Goal: Task Accomplishment & Management: Manage account settings

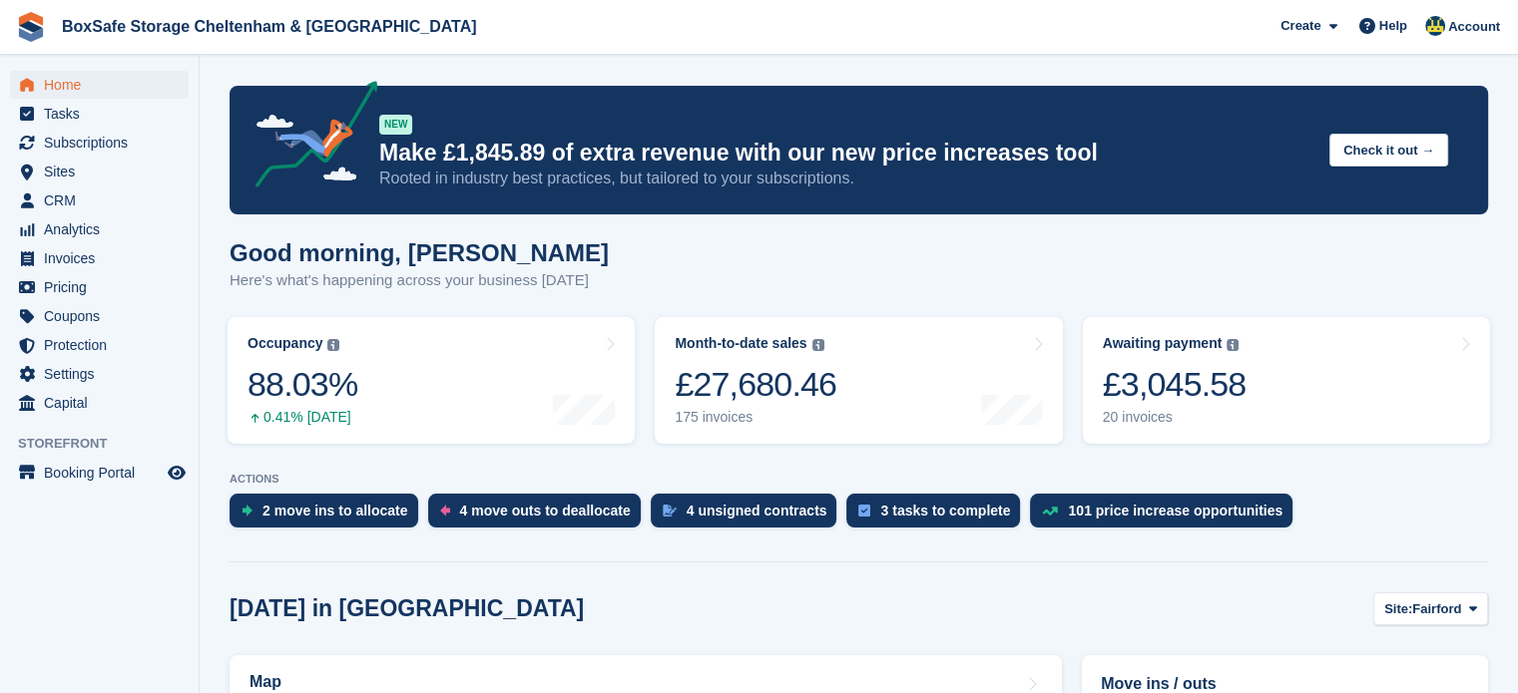
click at [346, 494] on div "ACTIONS 2 move ins to allocate 4 move outs to deallocate 4 unsigned contracts 3…" at bounding box center [858, 505] width 1258 height 65
click at [1323, 392] on link "Awaiting payment The total outstanding balance on all open invoices. £3,045.58 …" at bounding box center [1286, 380] width 407 height 127
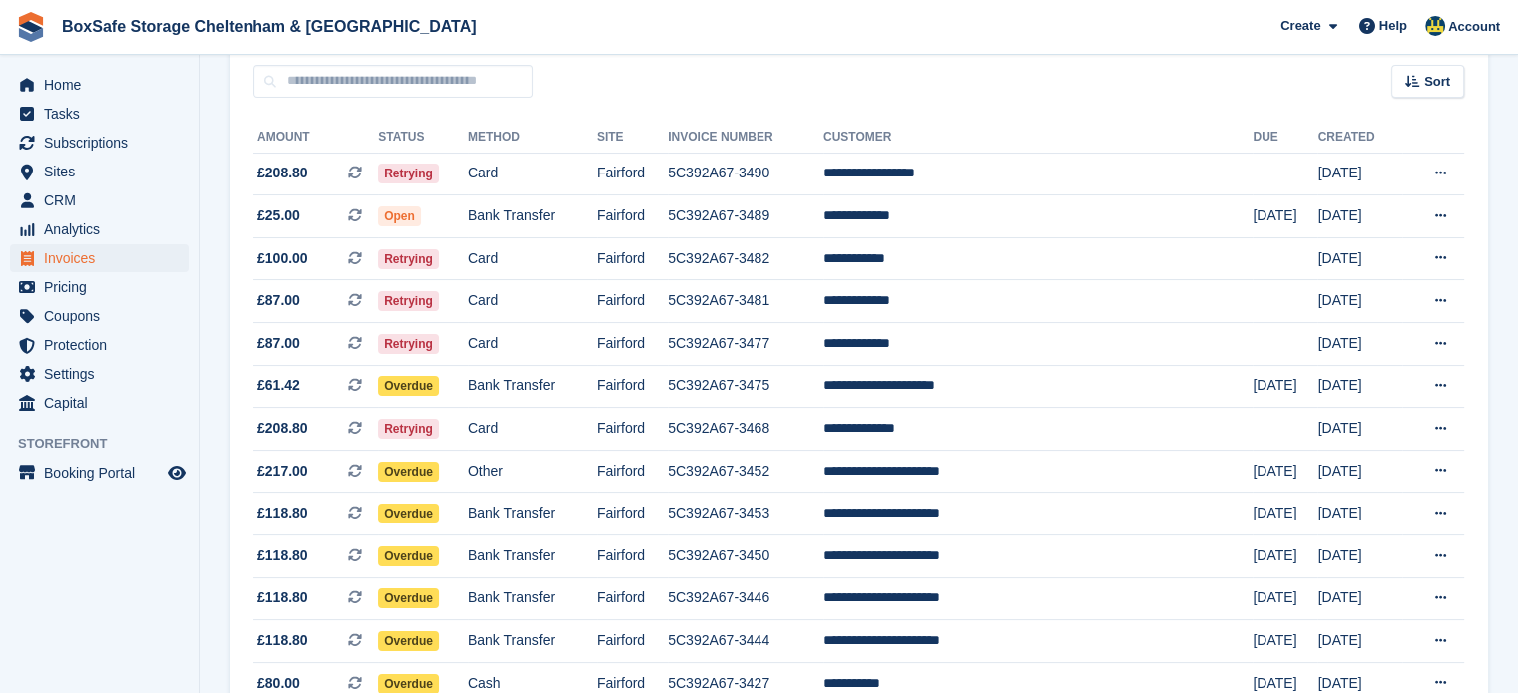
scroll to position [184, 0]
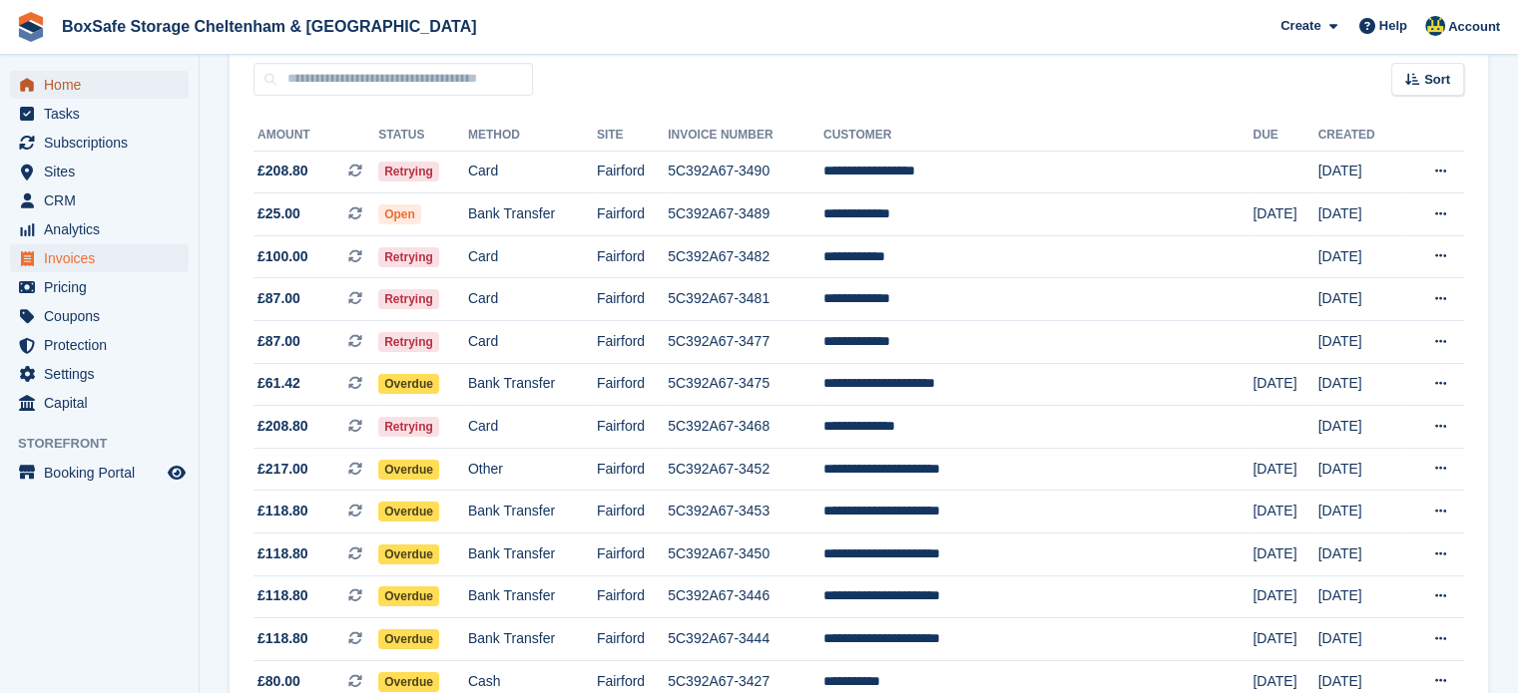
click at [62, 86] on span "Home" at bounding box center [104, 85] width 120 height 28
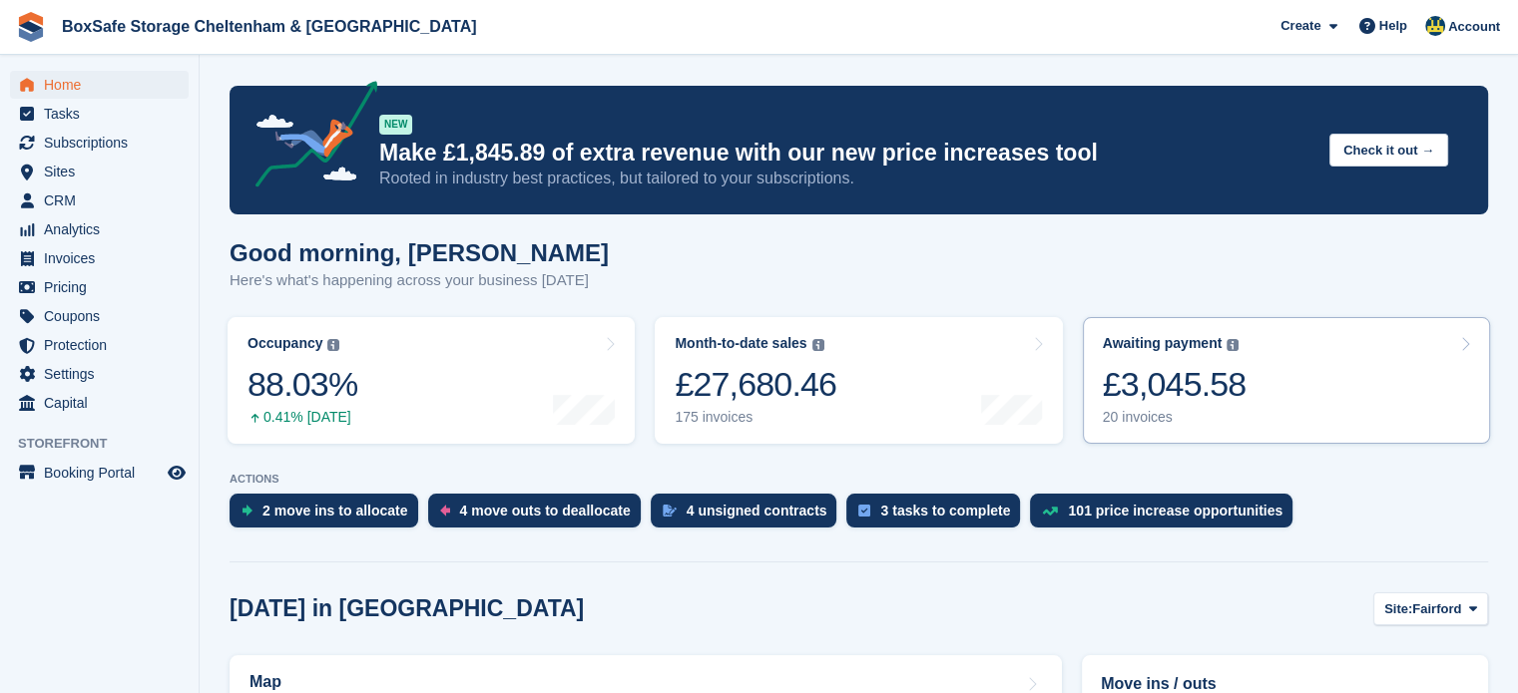
click at [1279, 394] on link "Awaiting payment The total outstanding balance on all open invoices. The total …" at bounding box center [1286, 380] width 407 height 127
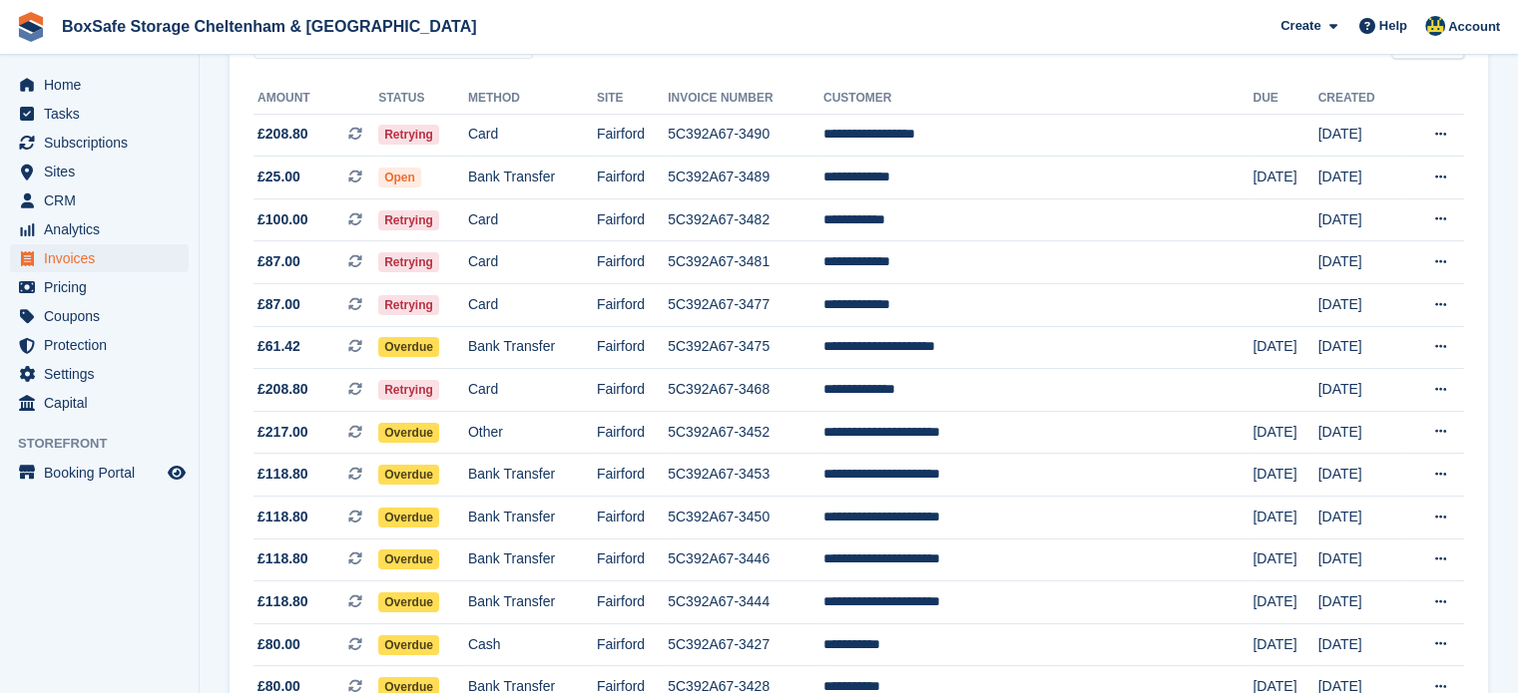
scroll to position [253, 0]
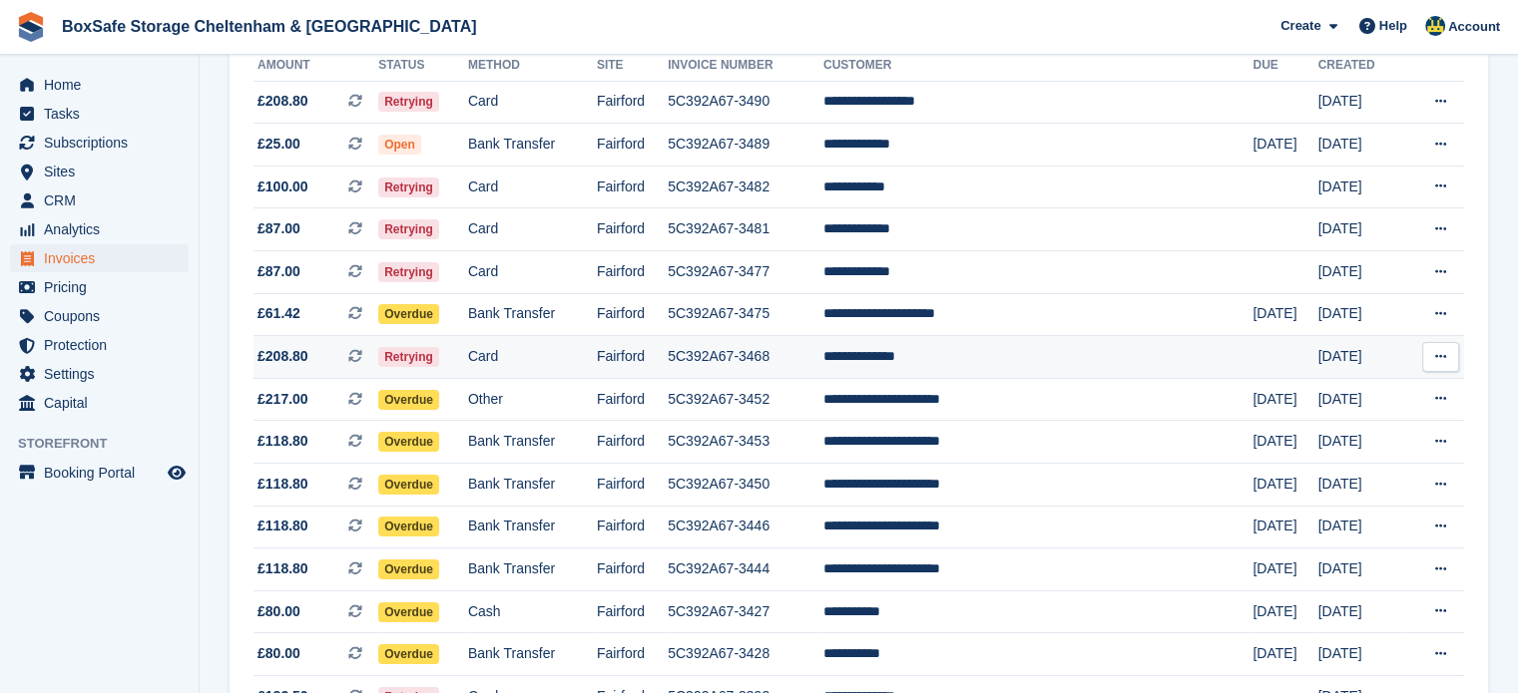
click at [947, 350] on td "**********" at bounding box center [1037, 357] width 429 height 43
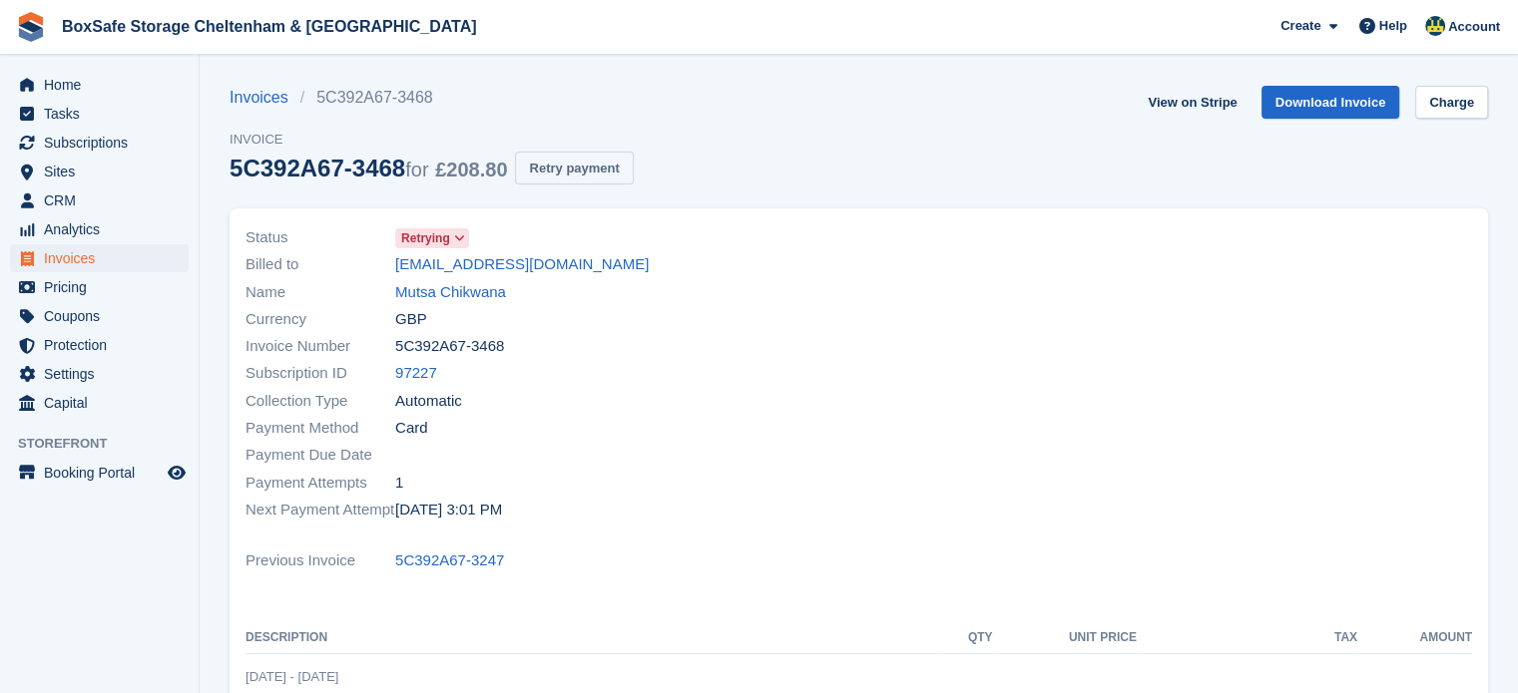
click at [591, 172] on button "Retry payment" at bounding box center [574, 168] width 118 height 33
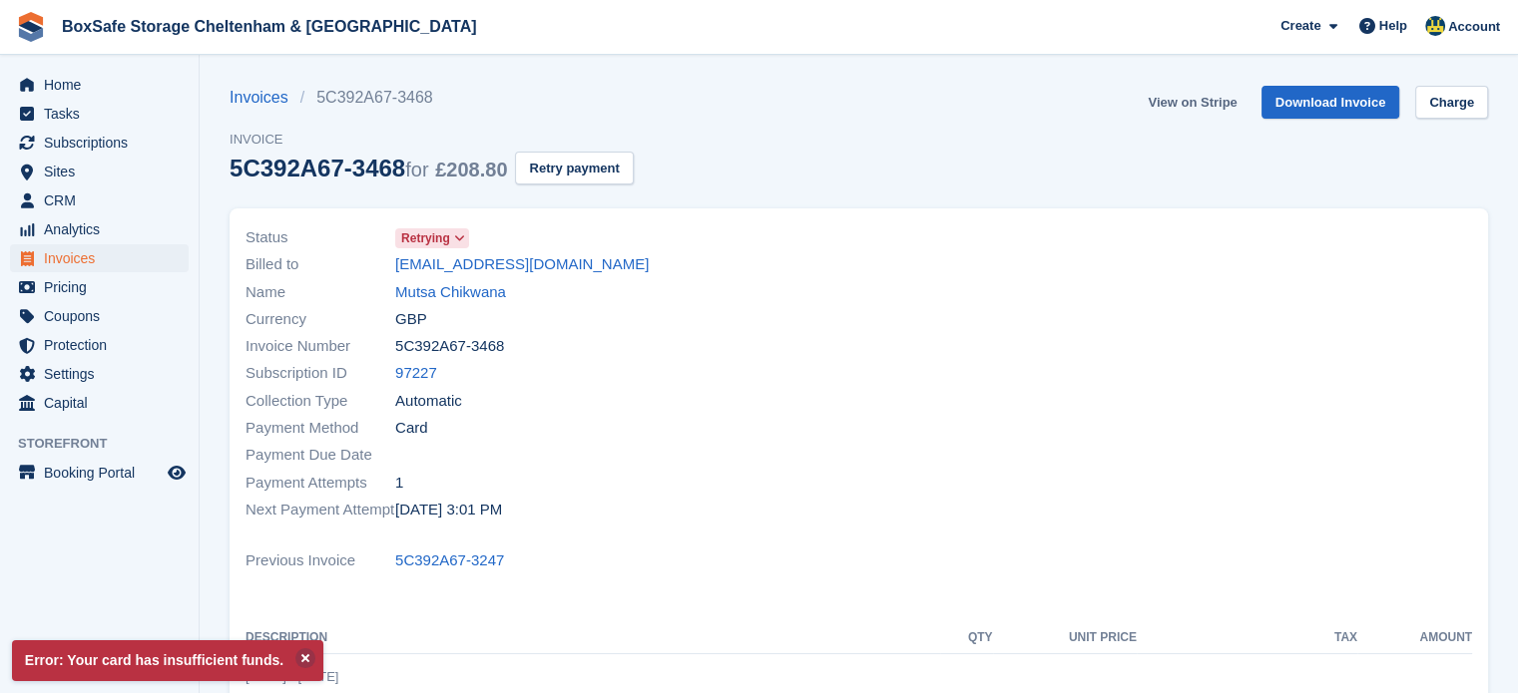
click at [1204, 103] on link "View on Stripe" at bounding box center [1191, 102] width 105 height 33
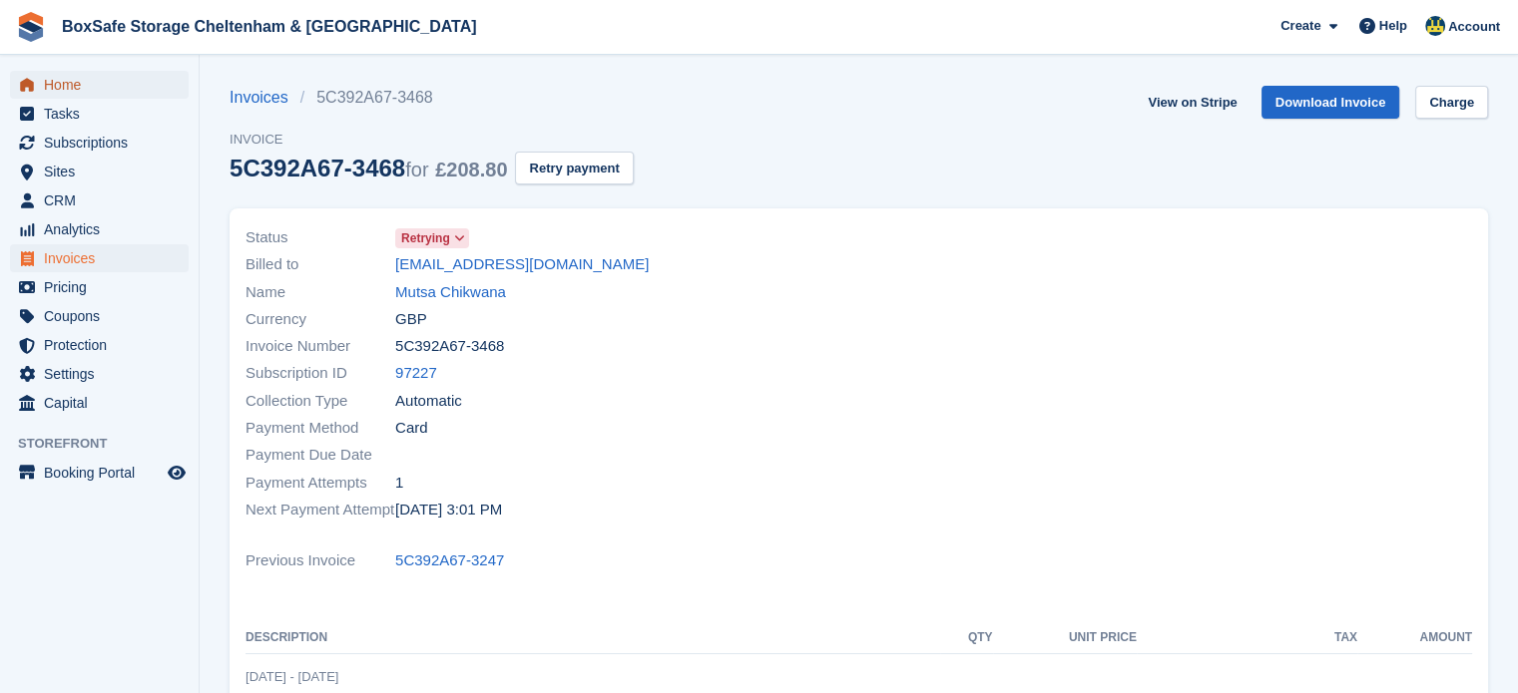
click at [81, 88] on span "Home" at bounding box center [104, 85] width 120 height 28
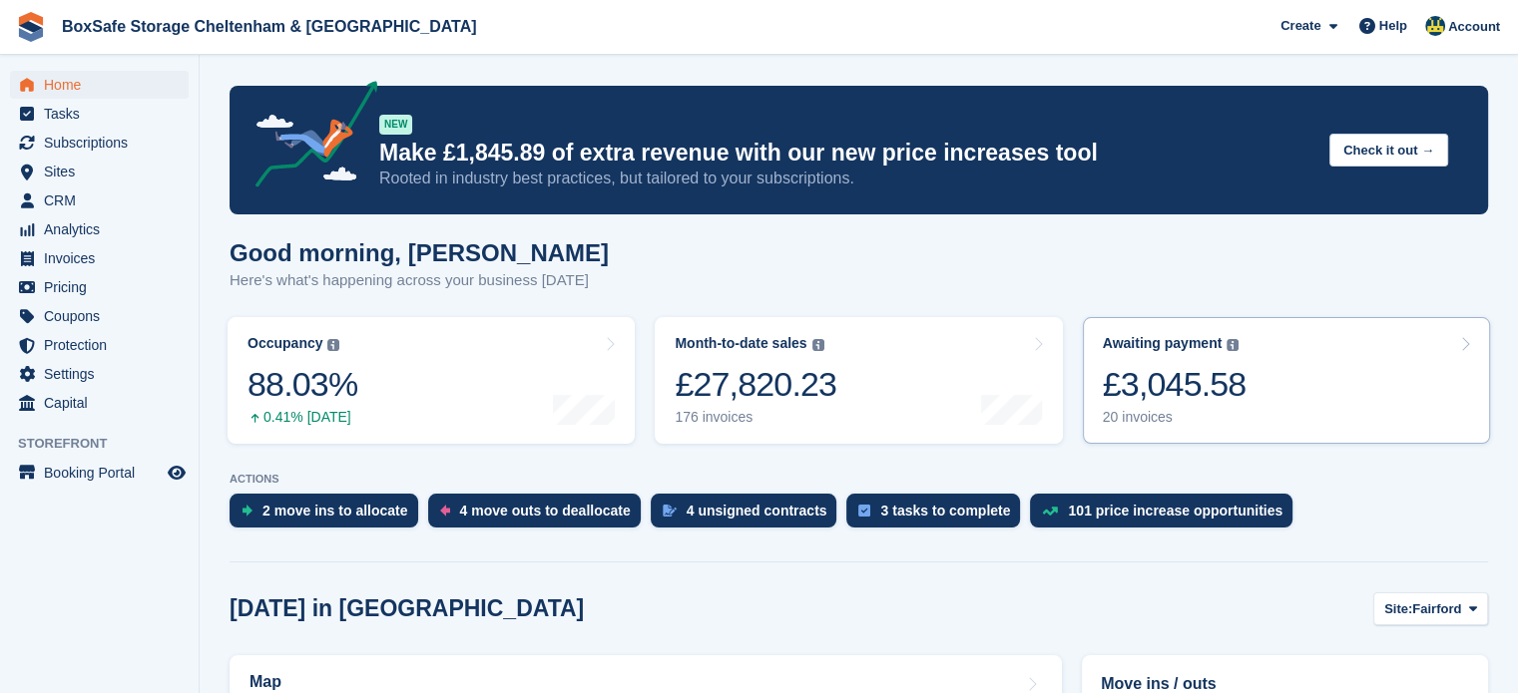
click at [1301, 406] on link "Awaiting payment The total outstanding balance on all open invoices. £3,045.58 …" at bounding box center [1286, 380] width 407 height 127
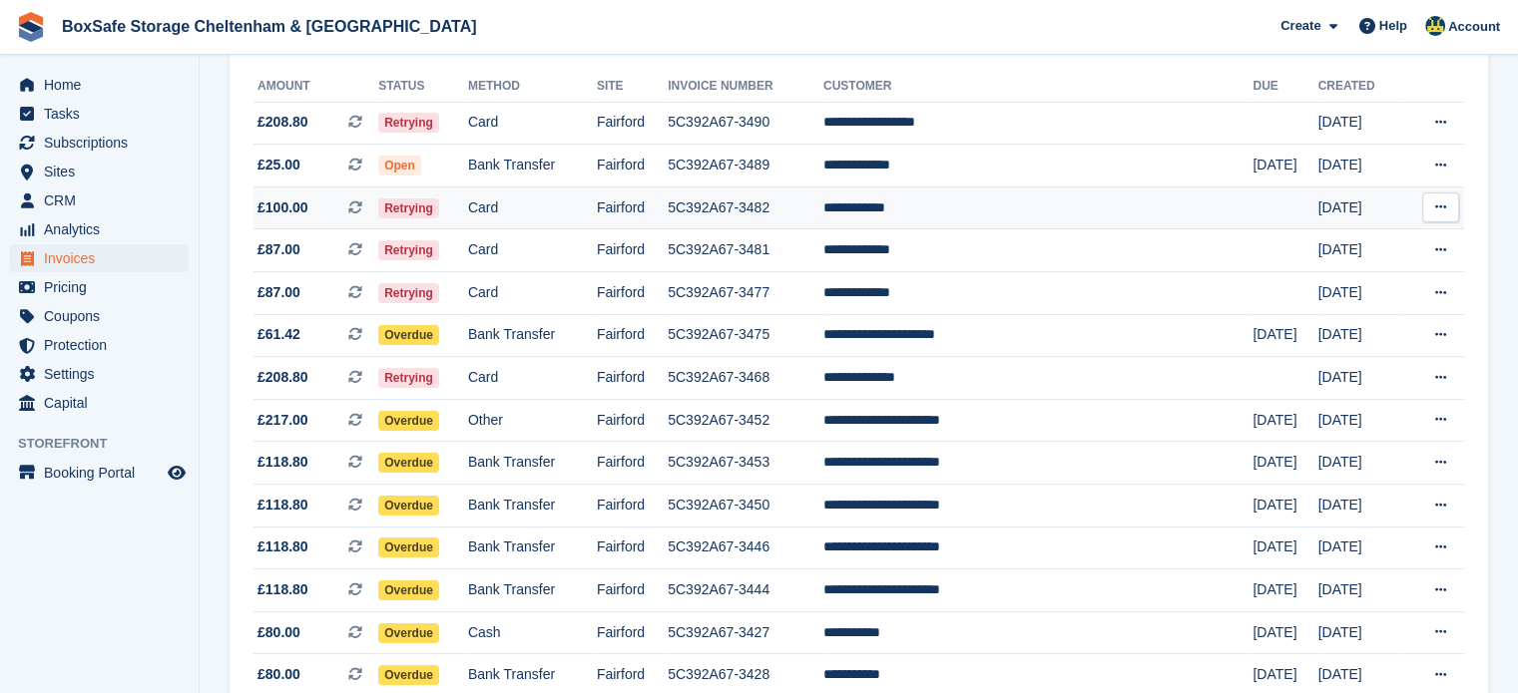
click at [1517, 268] on html "BoxSafe Storage Cheltenham & Fairford Create Subscription Invoice Contact Deal …" at bounding box center [759, 114] width 1518 height 693
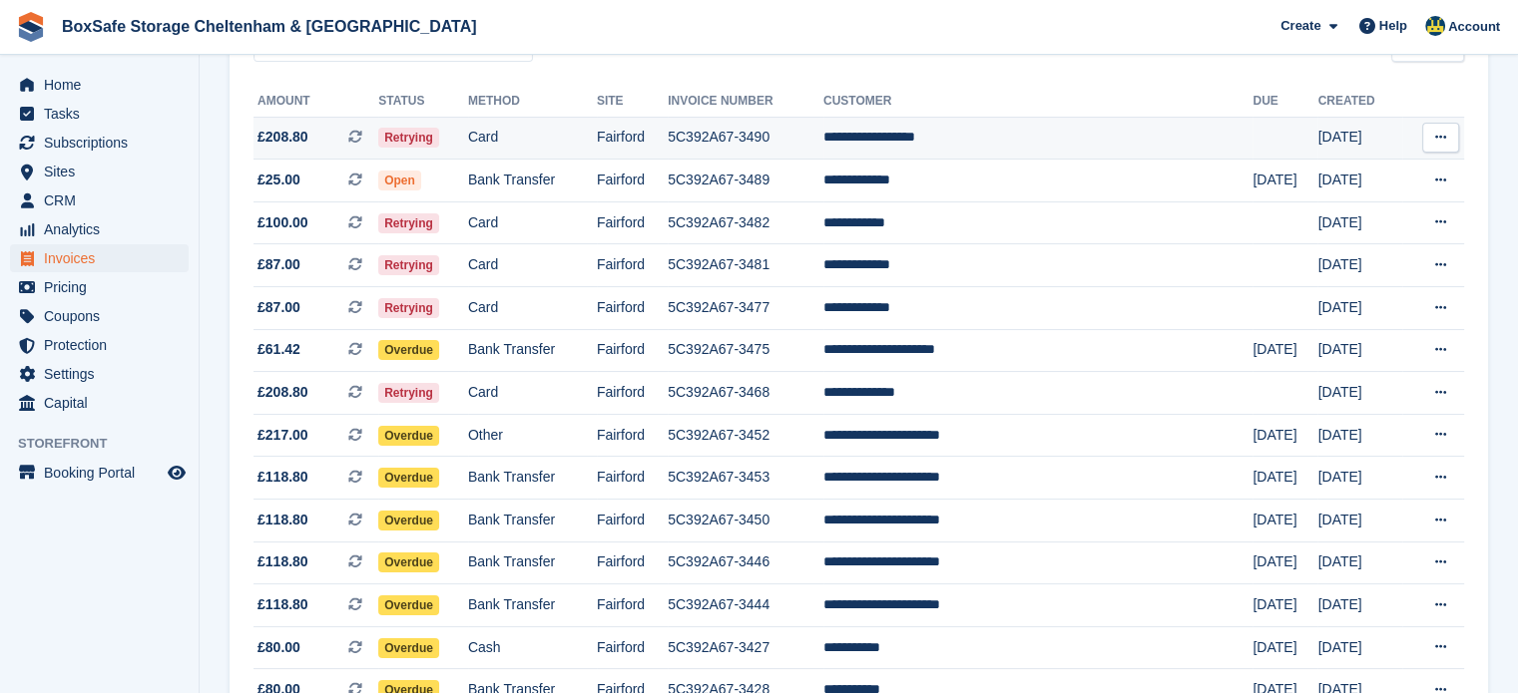
click at [1128, 144] on td "**********" at bounding box center [1037, 138] width 429 height 43
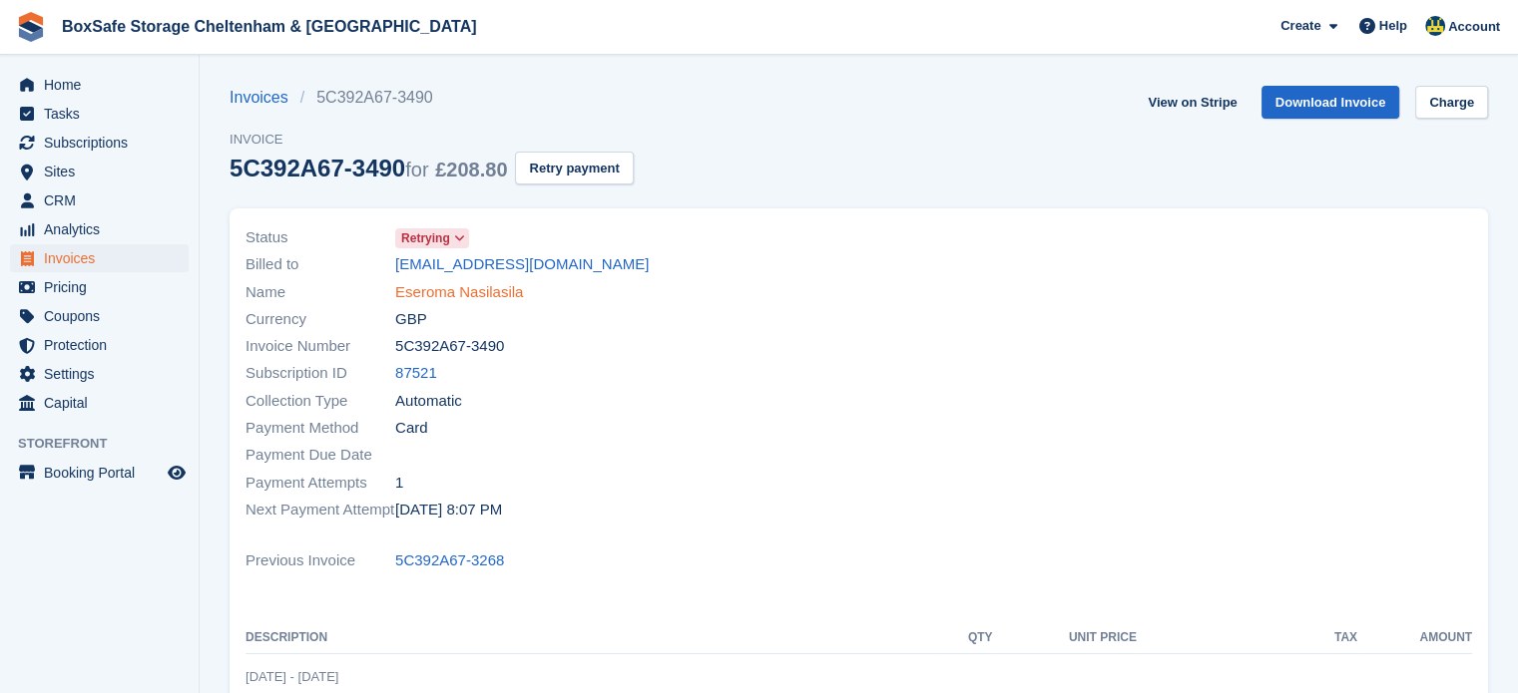
click at [481, 285] on link "Eseroma Nasilasila" at bounding box center [459, 292] width 128 height 23
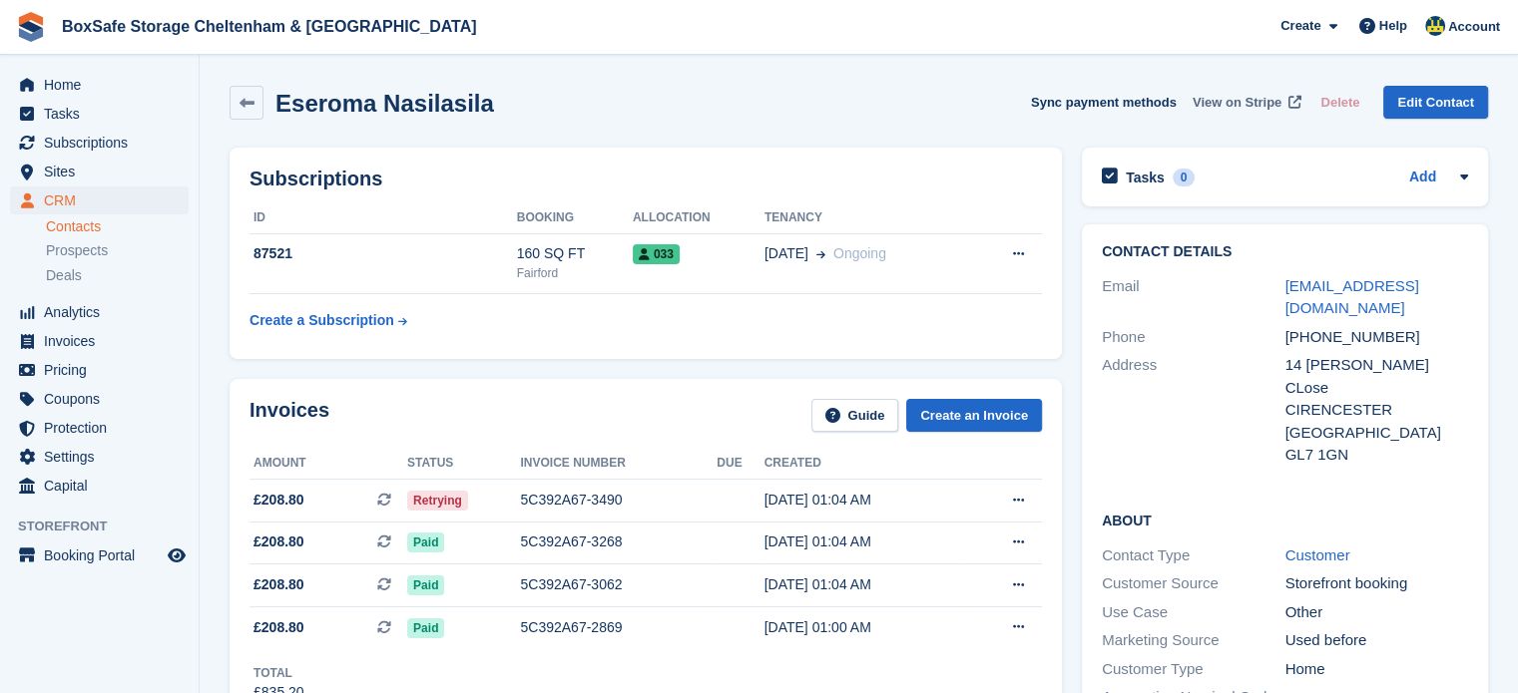
click at [1257, 104] on span "View on Stripe" at bounding box center [1236, 103] width 89 height 20
click at [100, 85] on span "Home" at bounding box center [104, 85] width 120 height 28
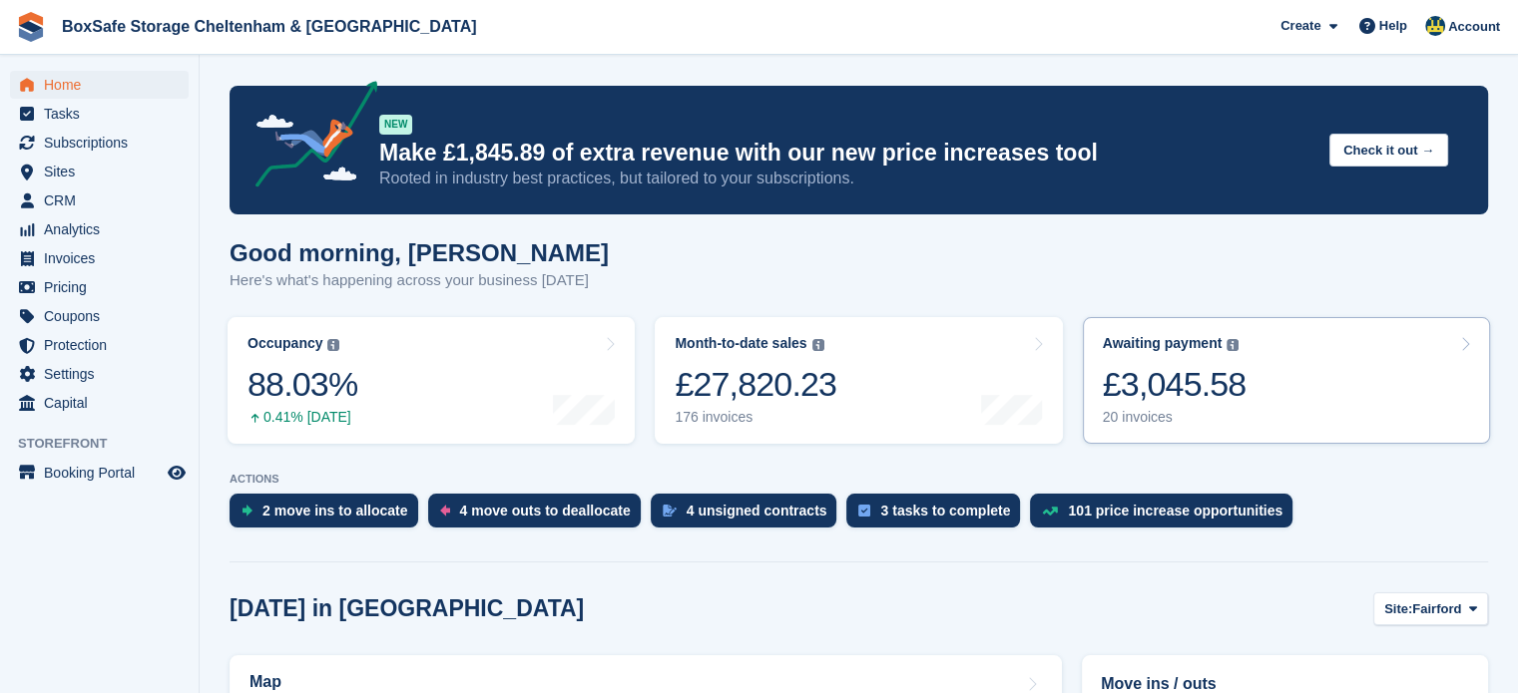
click at [1257, 403] on link "Awaiting payment The total outstanding balance on all open invoices. £3,045.58 …" at bounding box center [1286, 380] width 407 height 127
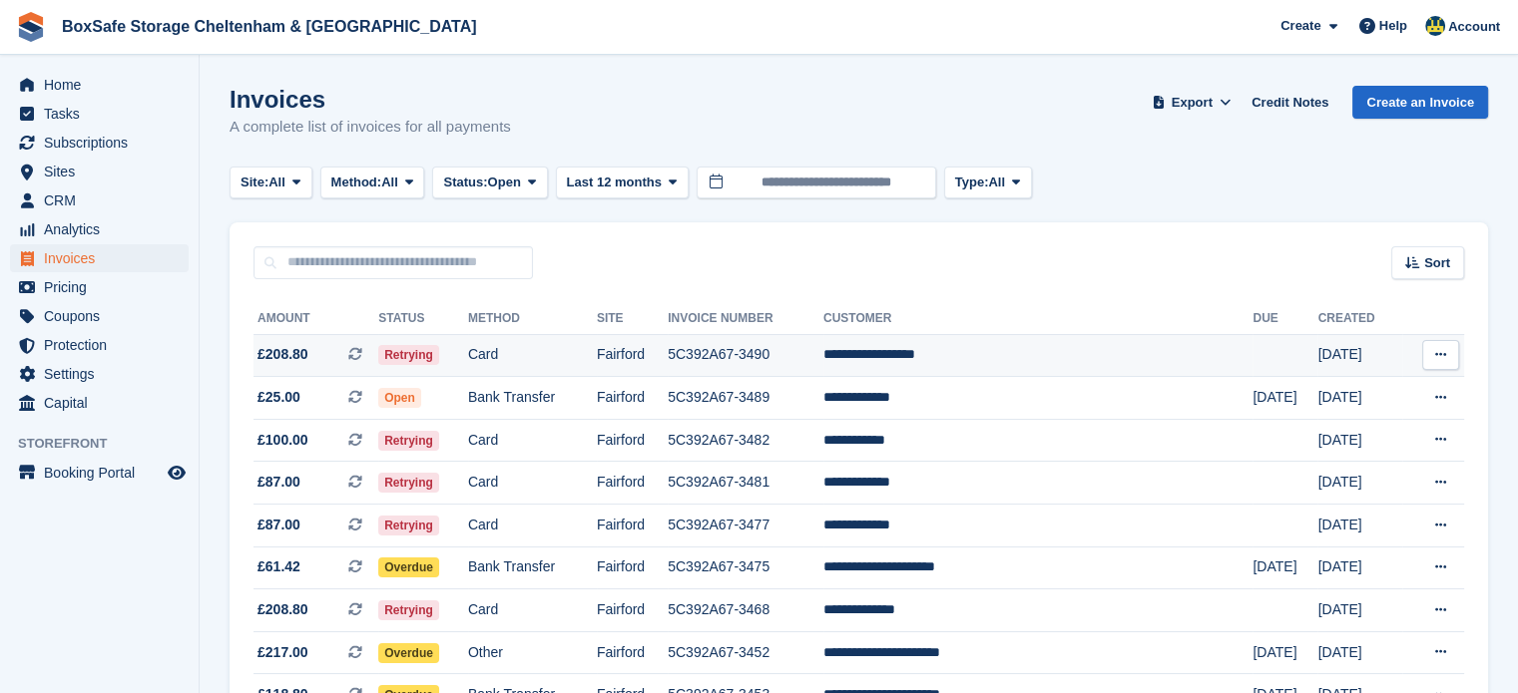
click at [1136, 364] on td "**********" at bounding box center [1037, 355] width 429 height 43
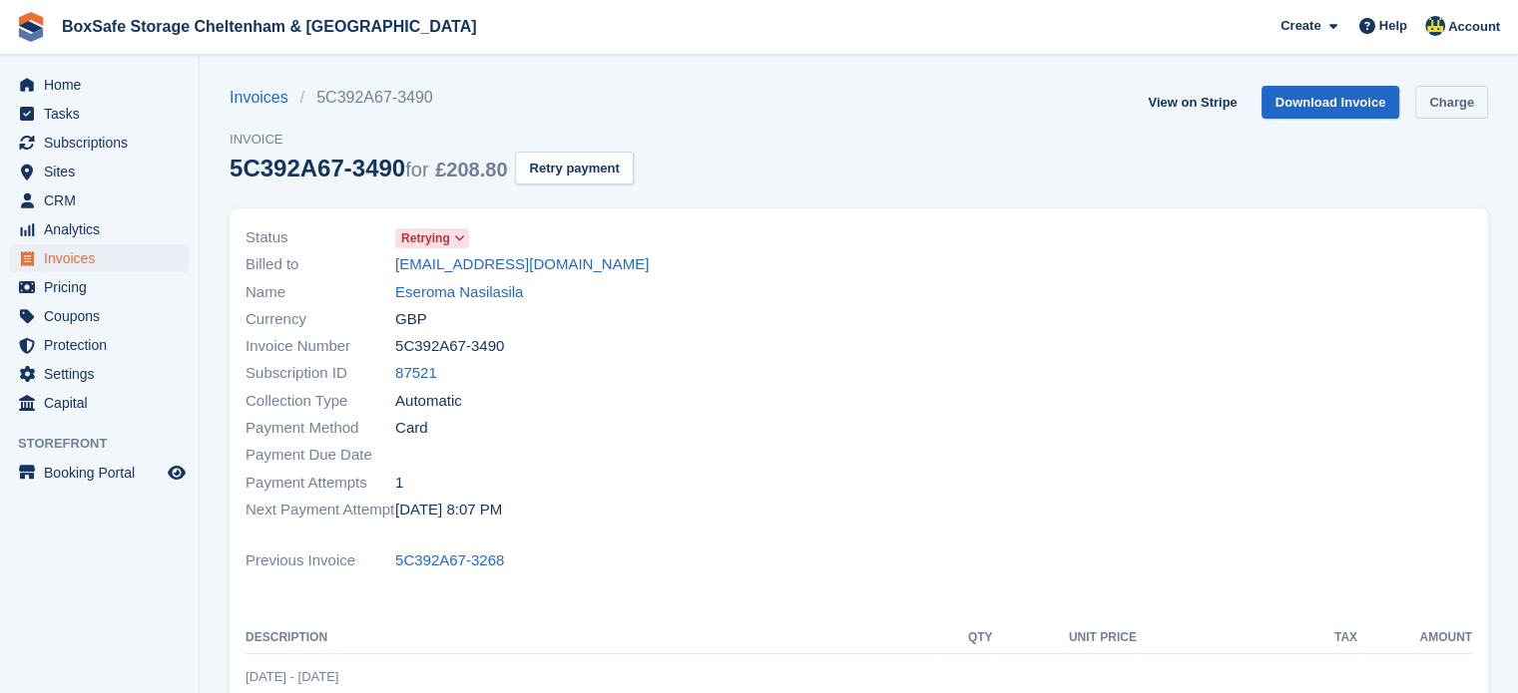
click at [1447, 99] on link "Charge" at bounding box center [1451, 102] width 73 height 33
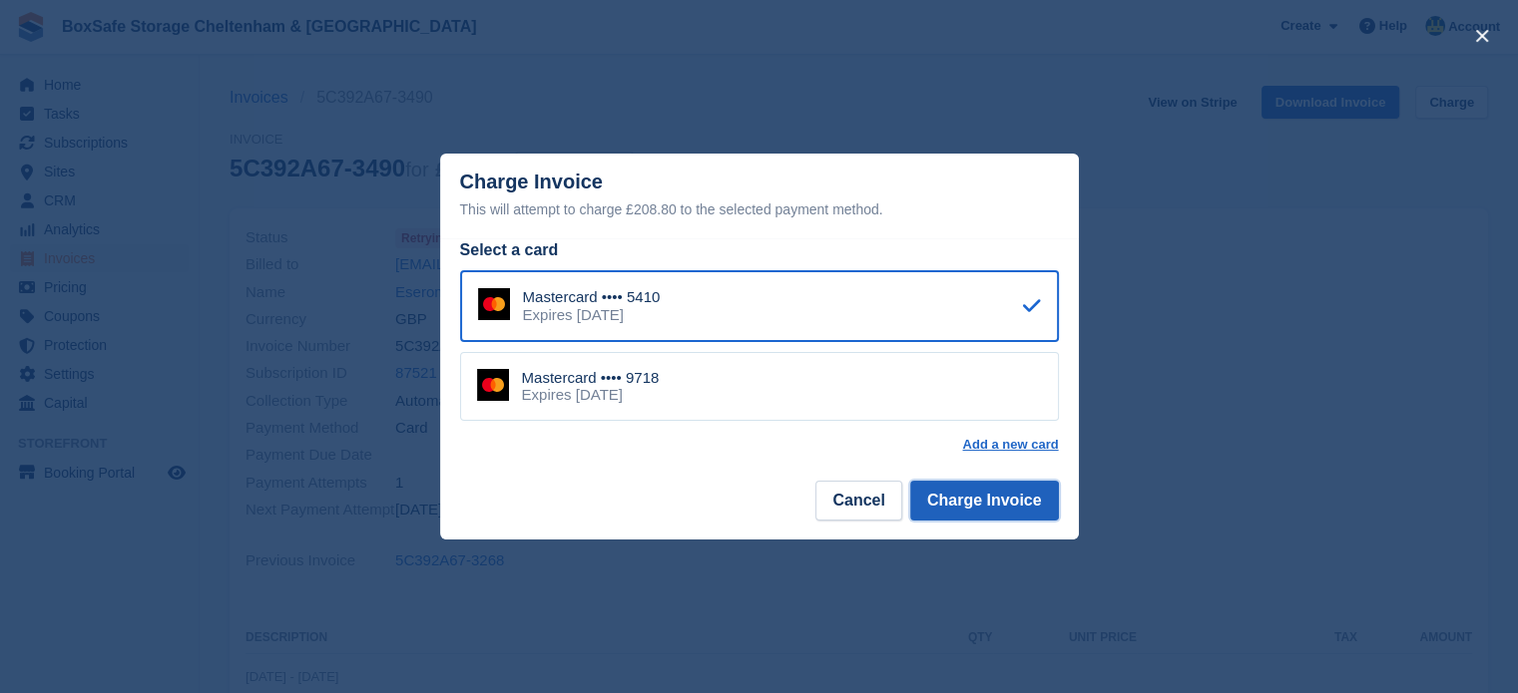
click at [994, 499] on button "Charge Invoice" at bounding box center [984, 501] width 149 height 40
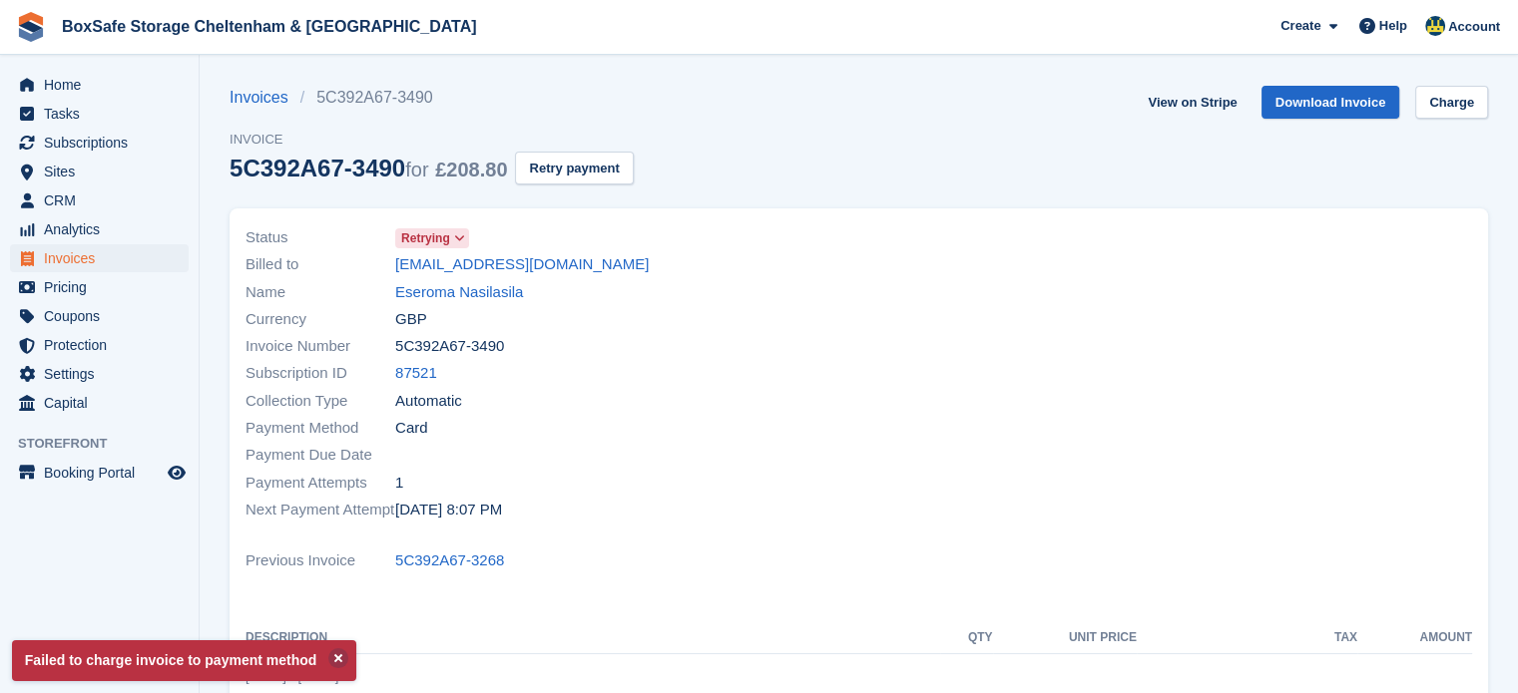
click at [808, 417] on div "Payment Method Card" at bounding box center [546, 428] width 602 height 27
click at [411, 376] on link "87521" at bounding box center [416, 373] width 42 height 23
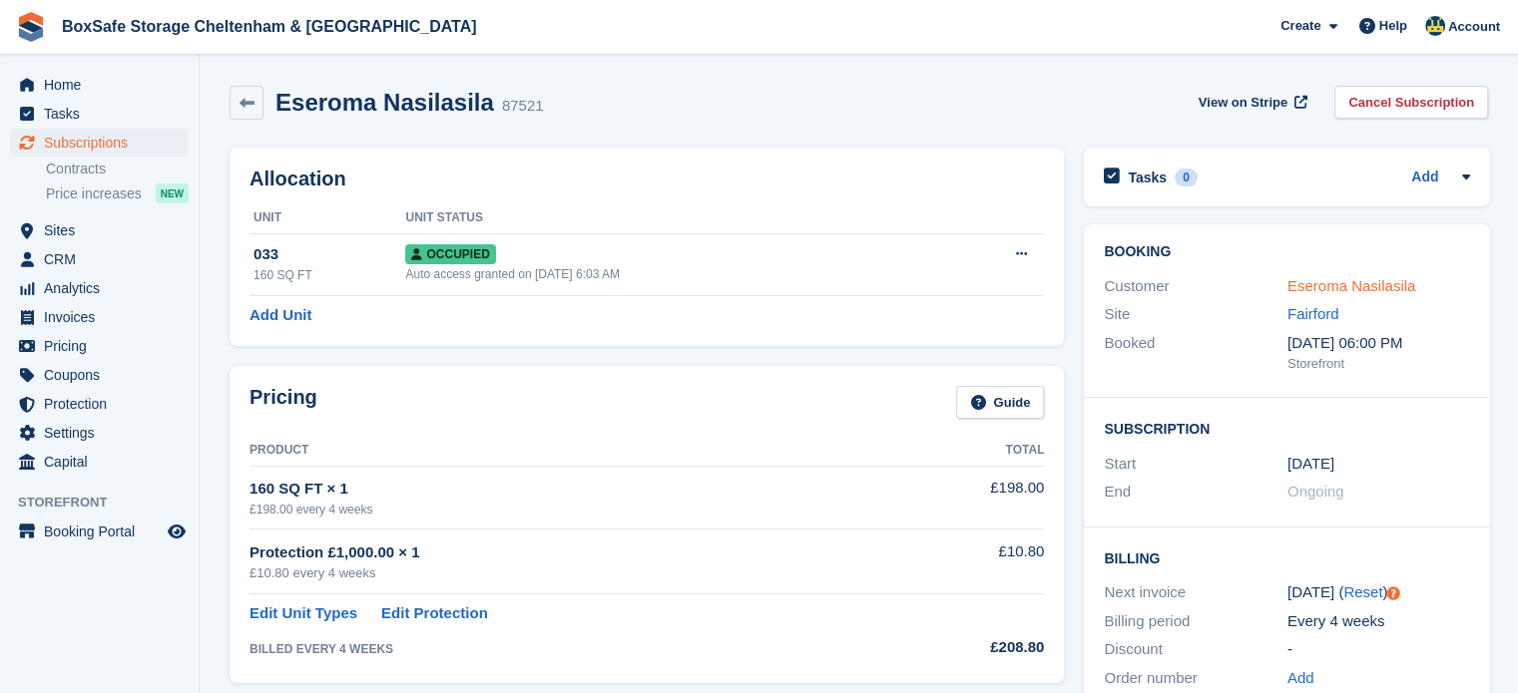
click at [1368, 294] on link "Eseroma Nasilasila" at bounding box center [1351, 285] width 128 height 17
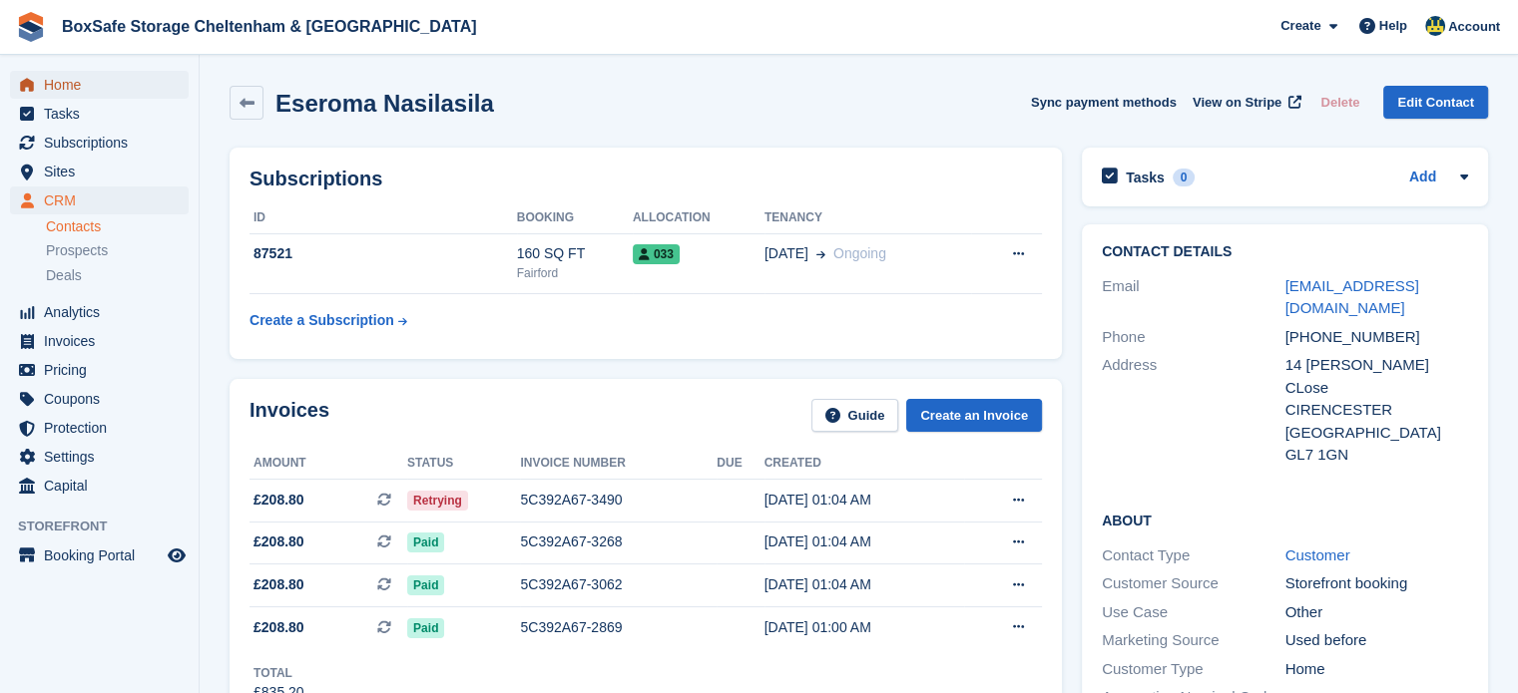
click at [94, 87] on span "Home" at bounding box center [104, 85] width 120 height 28
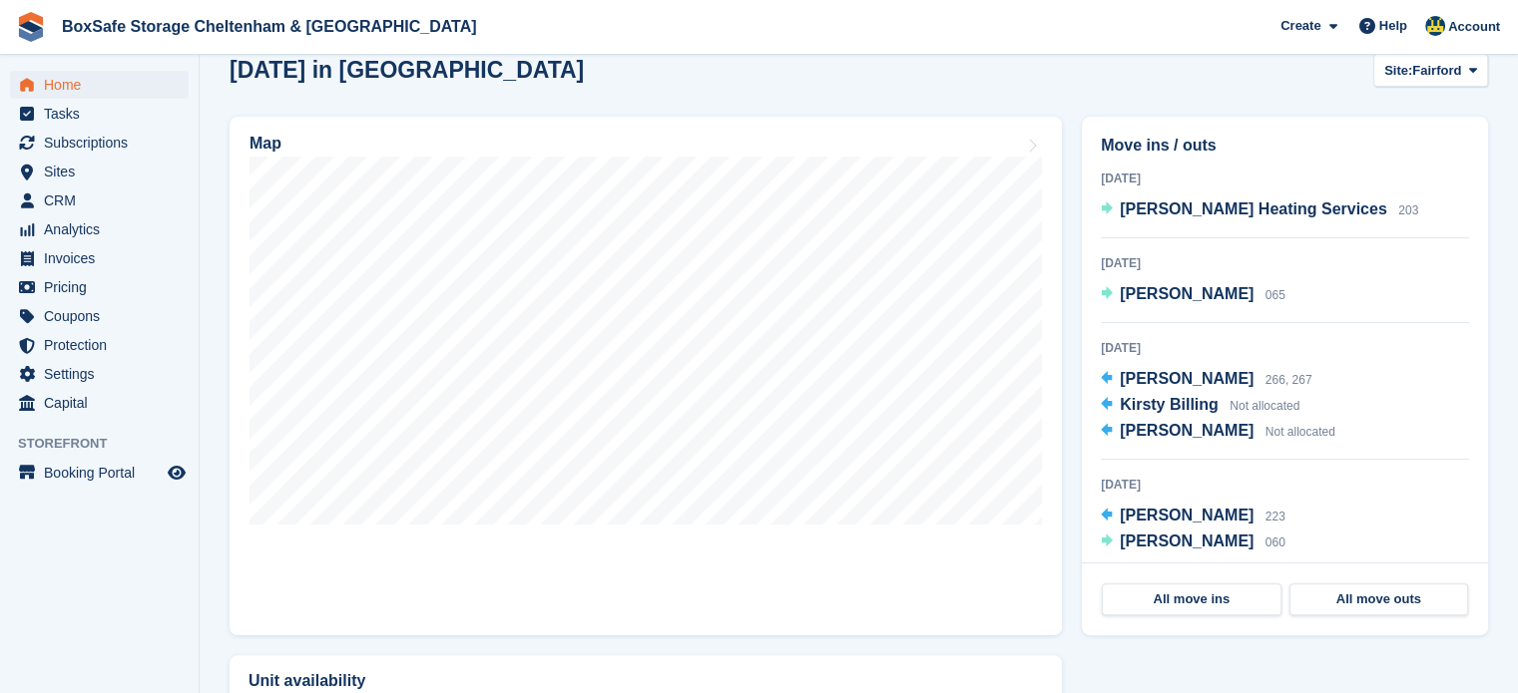
scroll to position [587, 0]
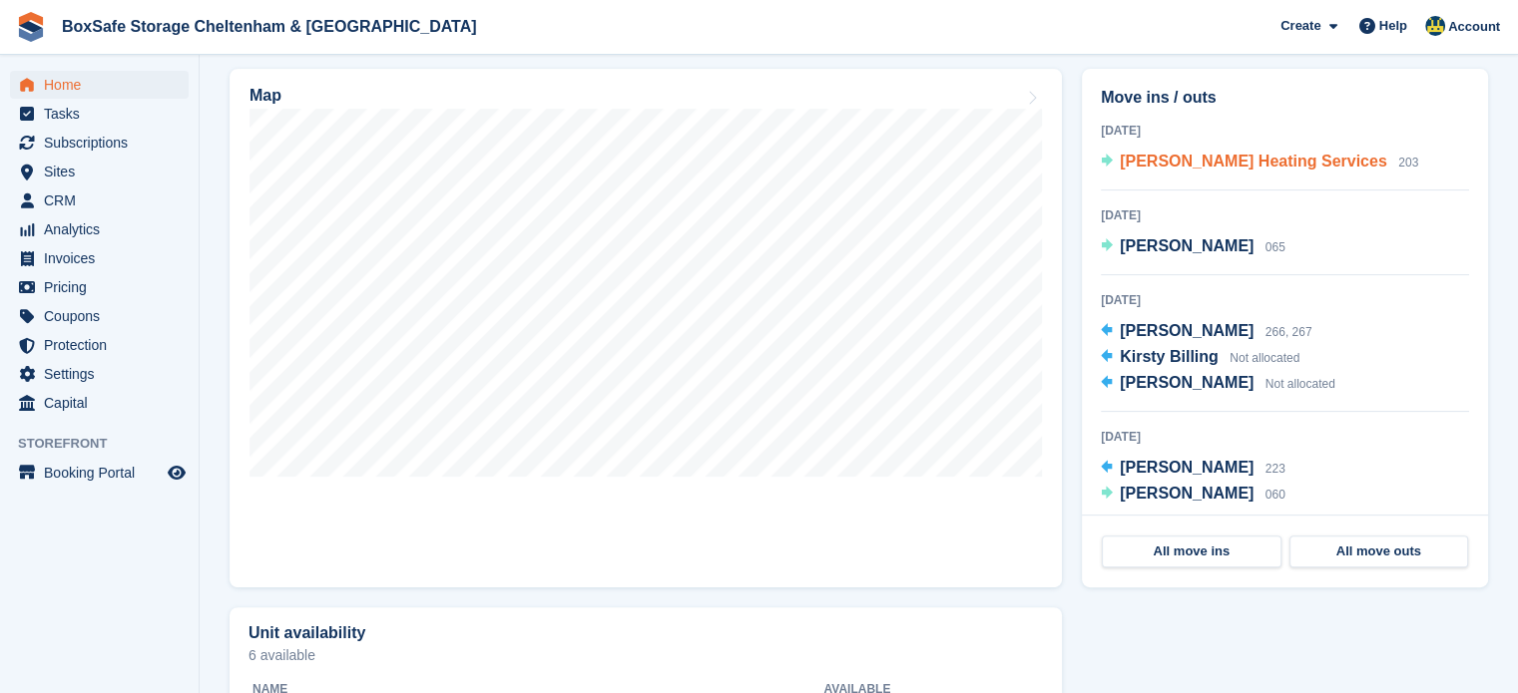
click at [1198, 170] on span "[PERSON_NAME] Heating Services" at bounding box center [1252, 161] width 267 height 17
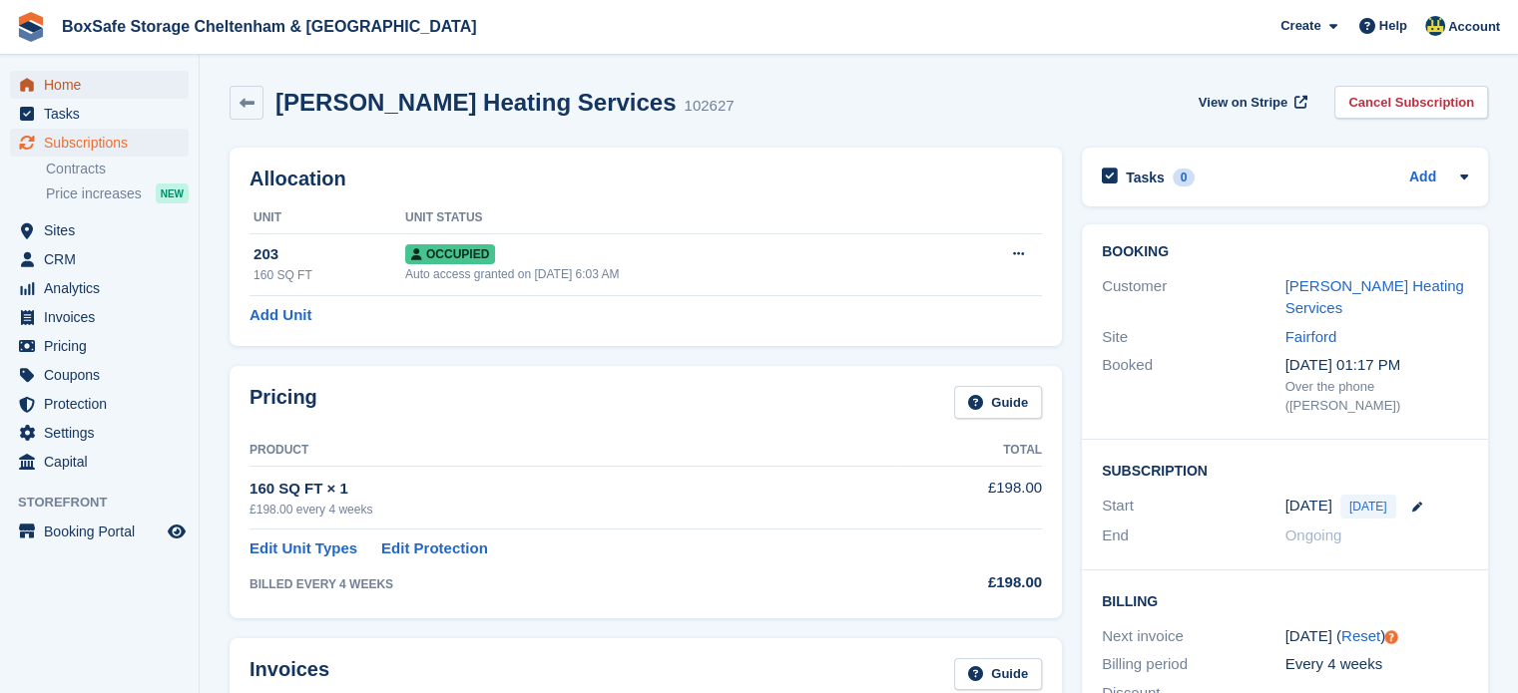
click at [92, 95] on span "Home" at bounding box center [104, 85] width 120 height 28
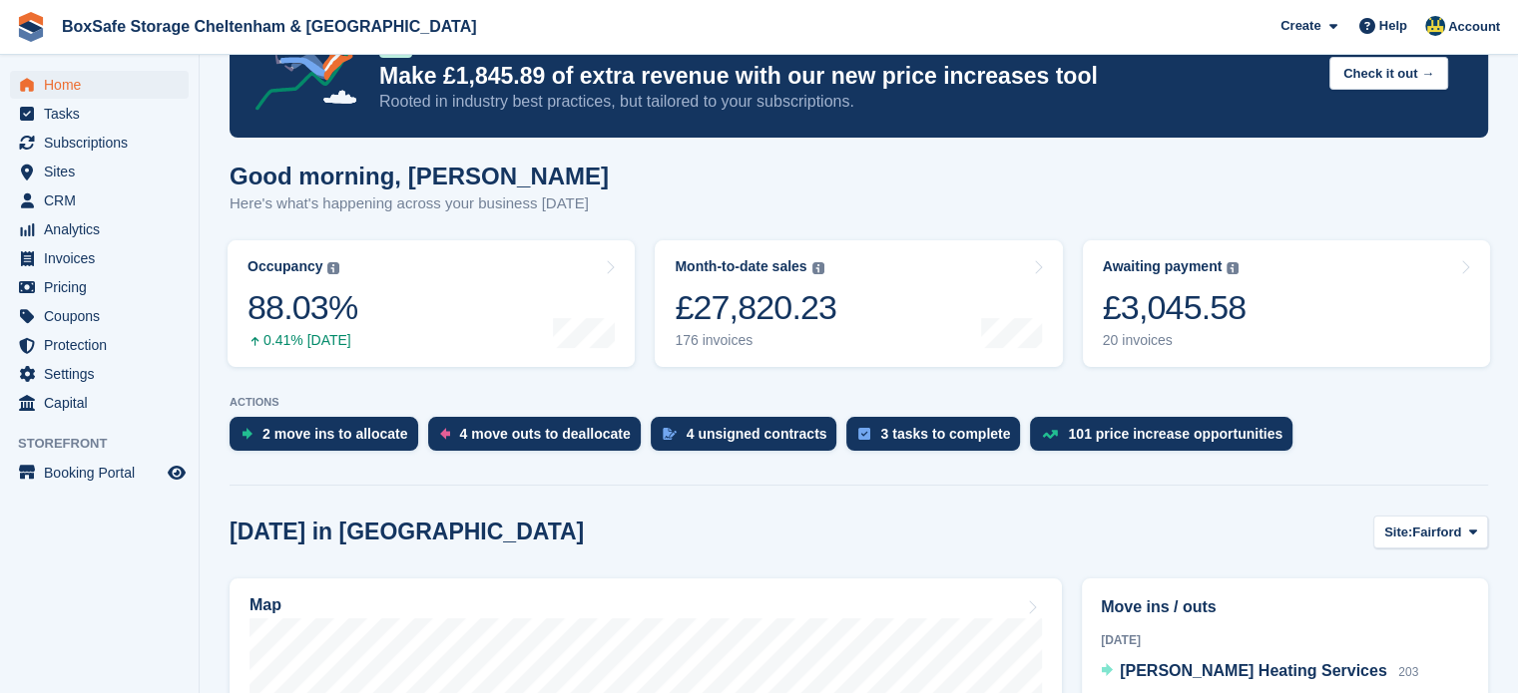
scroll to position [97, 0]
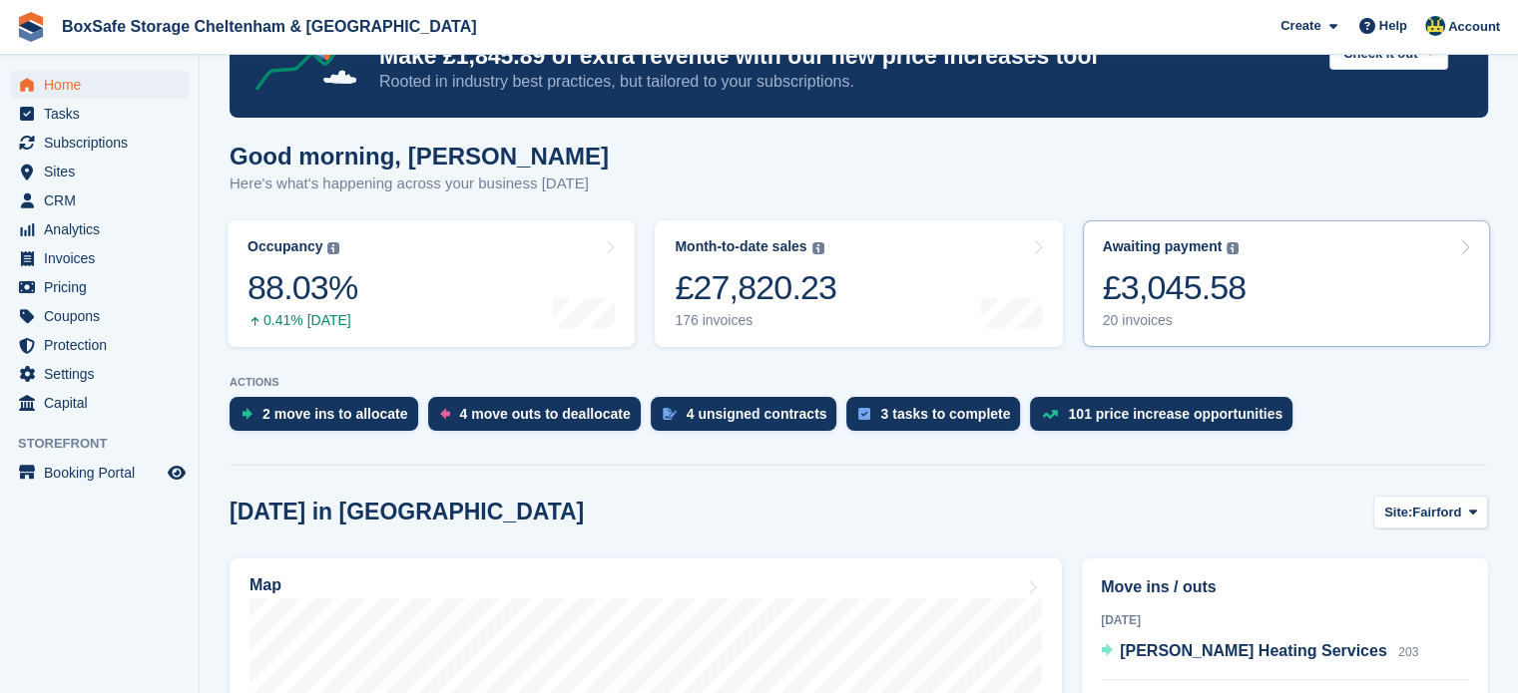
click at [1189, 295] on div "£3,045.58" at bounding box center [1174, 287] width 144 height 41
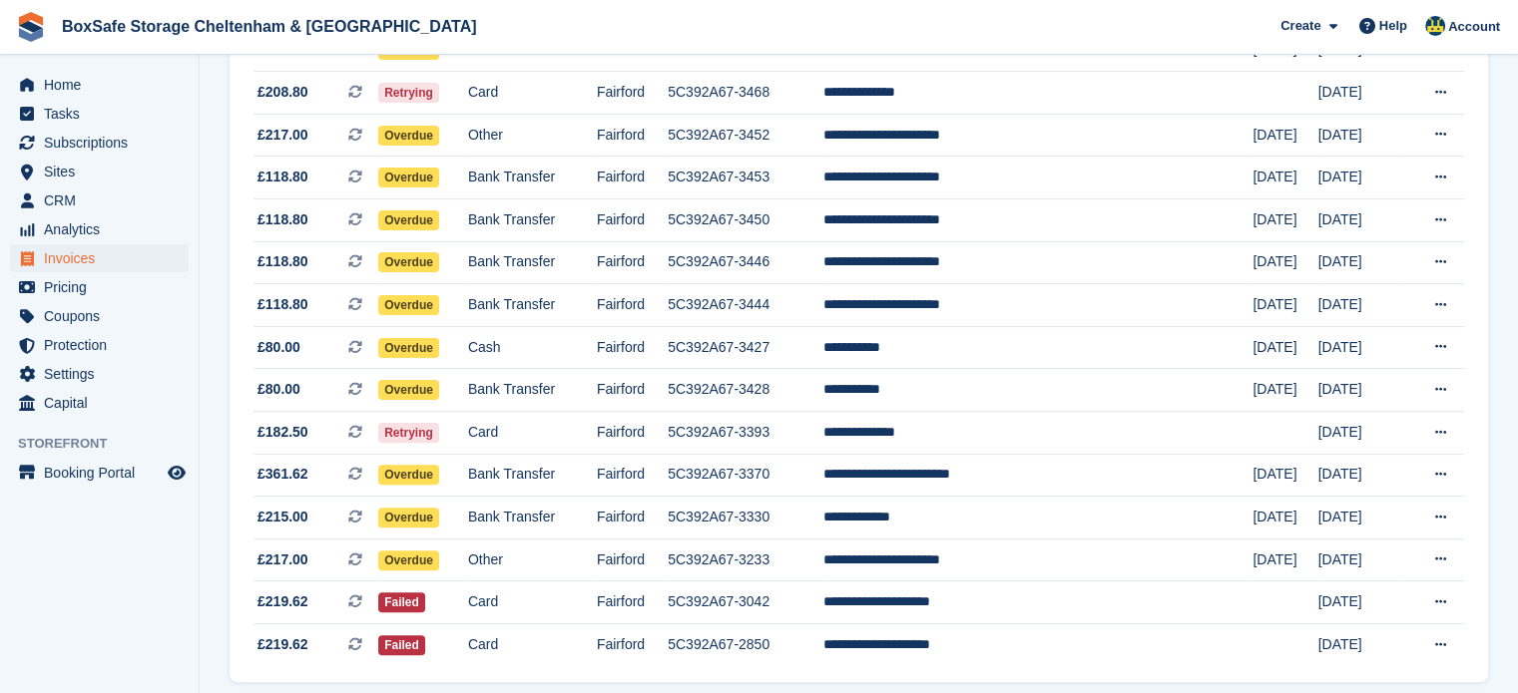
scroll to position [533, 0]
